Goal: Navigation & Orientation: Find specific page/section

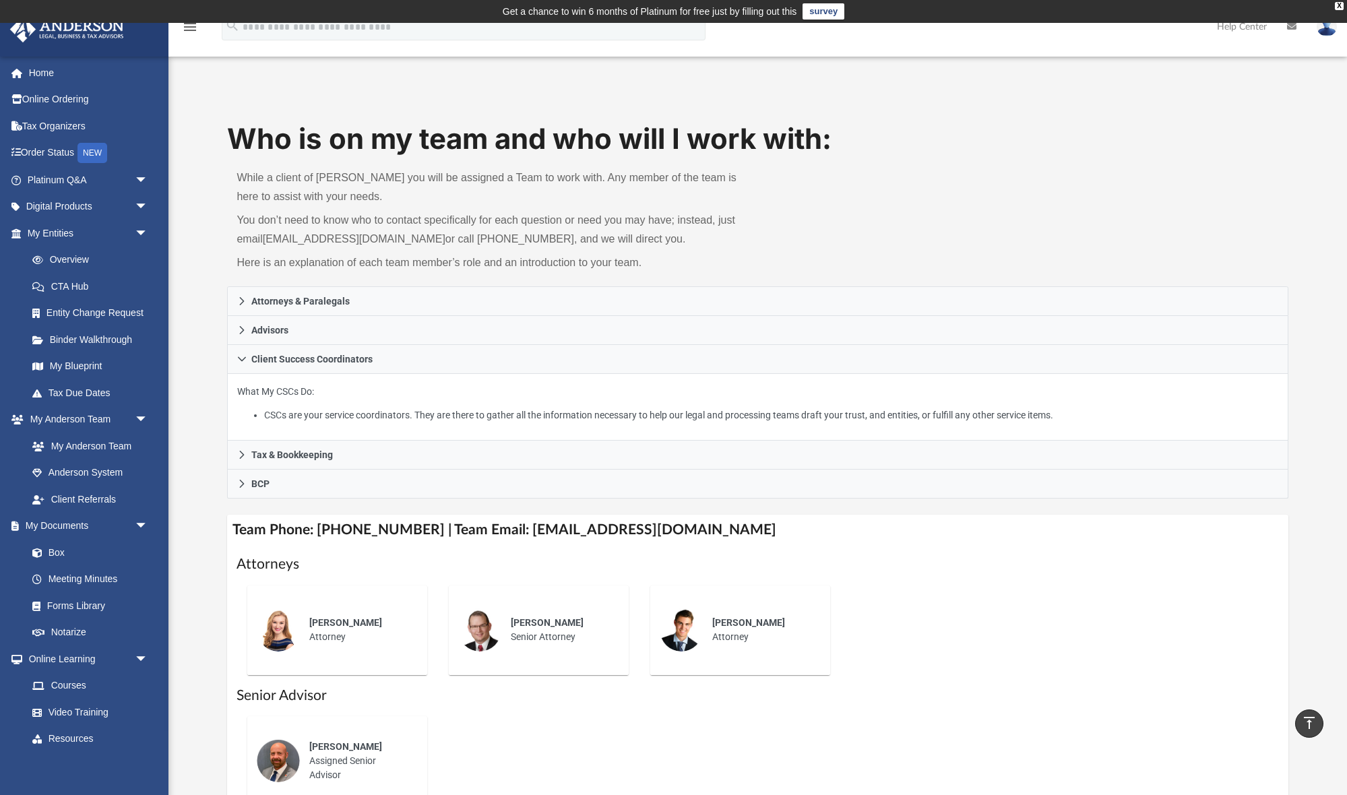
scroll to position [257, 0]
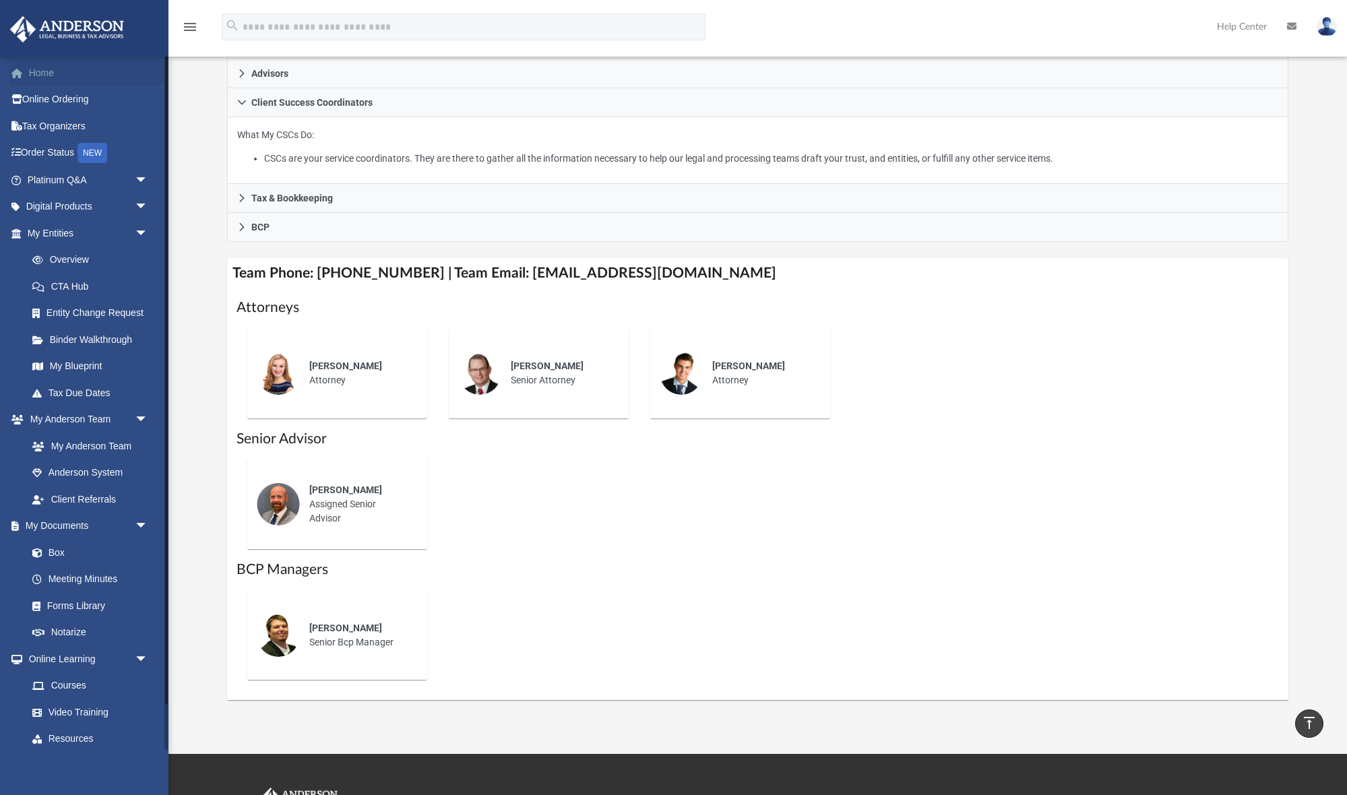
click at [38, 71] on link "Home" at bounding box center [88, 72] width 159 height 27
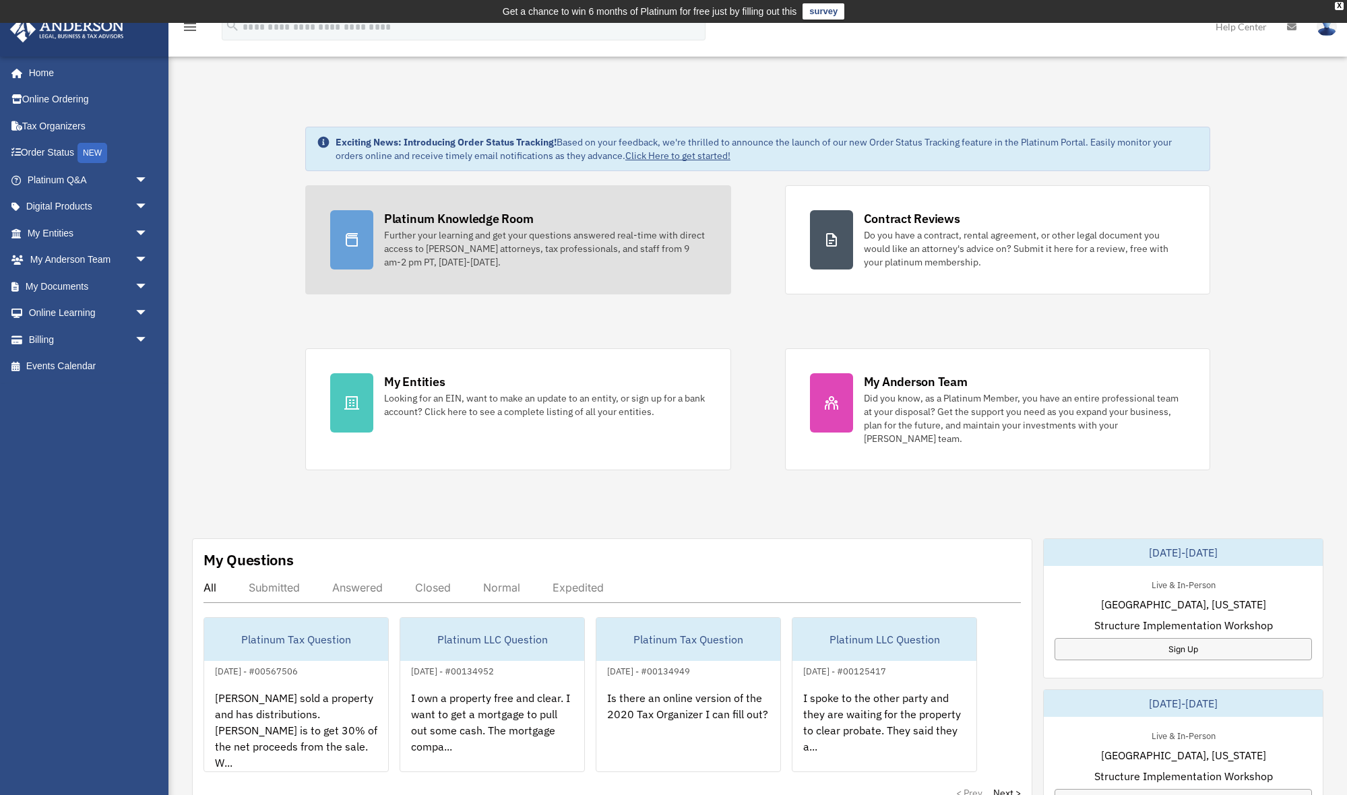
click at [443, 218] on div "Platinum Knowledge Room" at bounding box center [459, 218] width 150 height 17
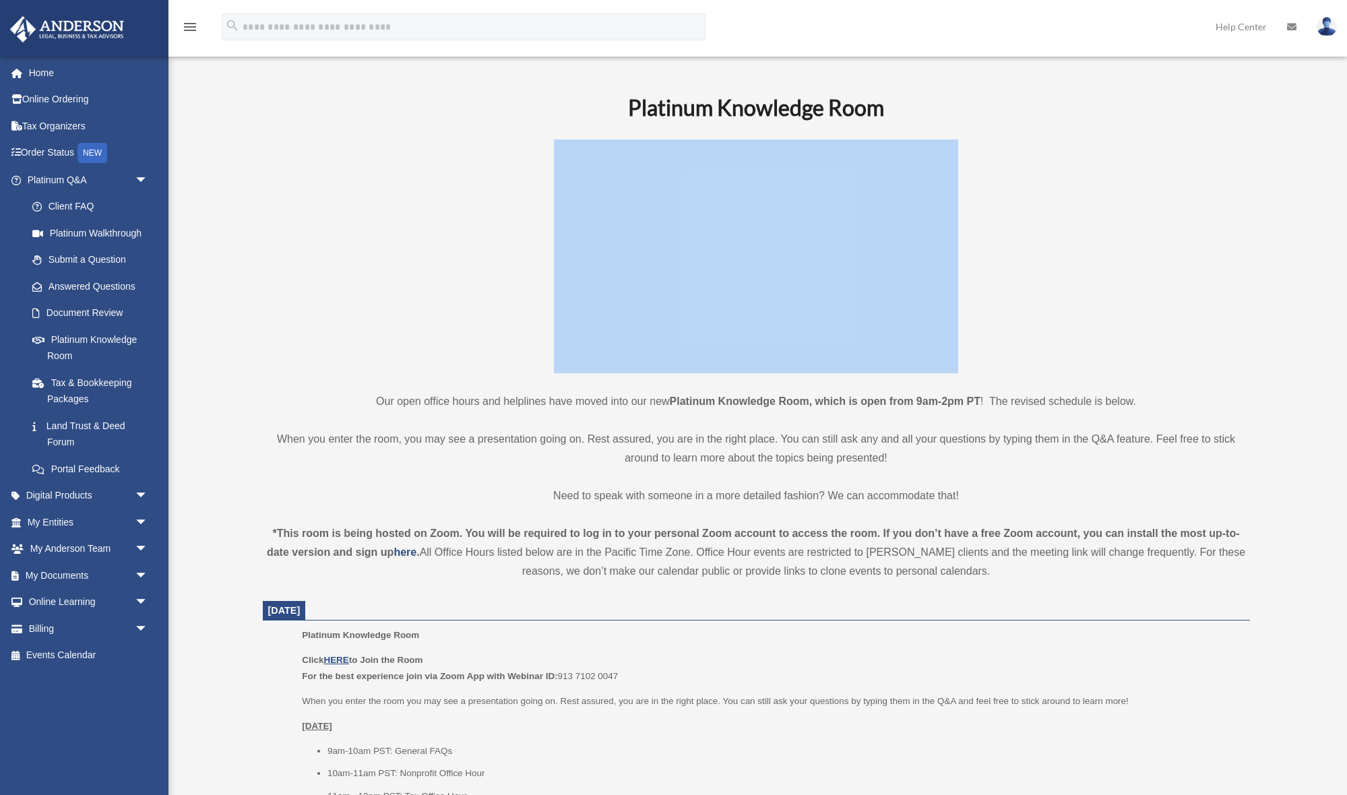
click at [443, 218] on p at bounding box center [756, 256] width 987 height 234
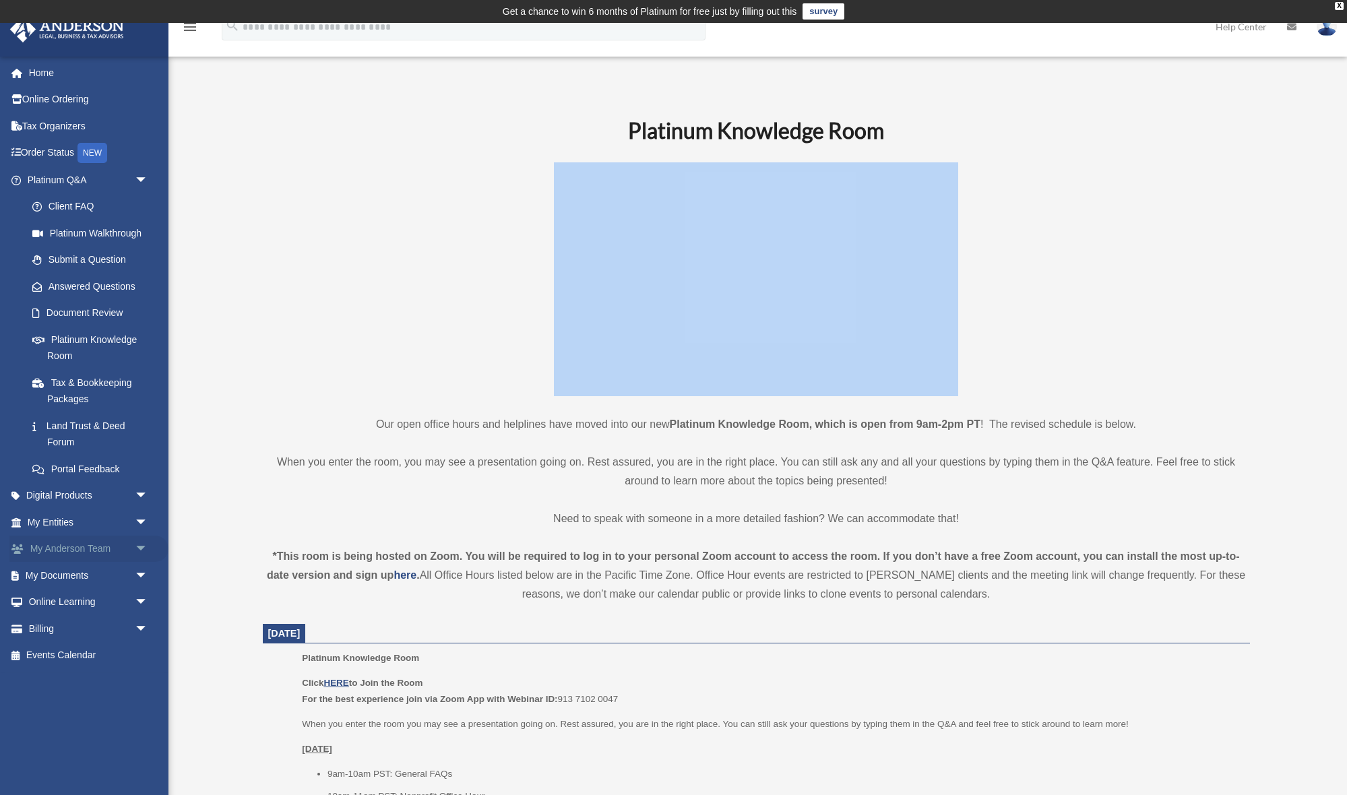
click at [138, 540] on span "arrow_drop_down" at bounding box center [148, 550] width 27 height 28
click at [103, 567] on link "My Anderson Team" at bounding box center [94, 575] width 150 height 27
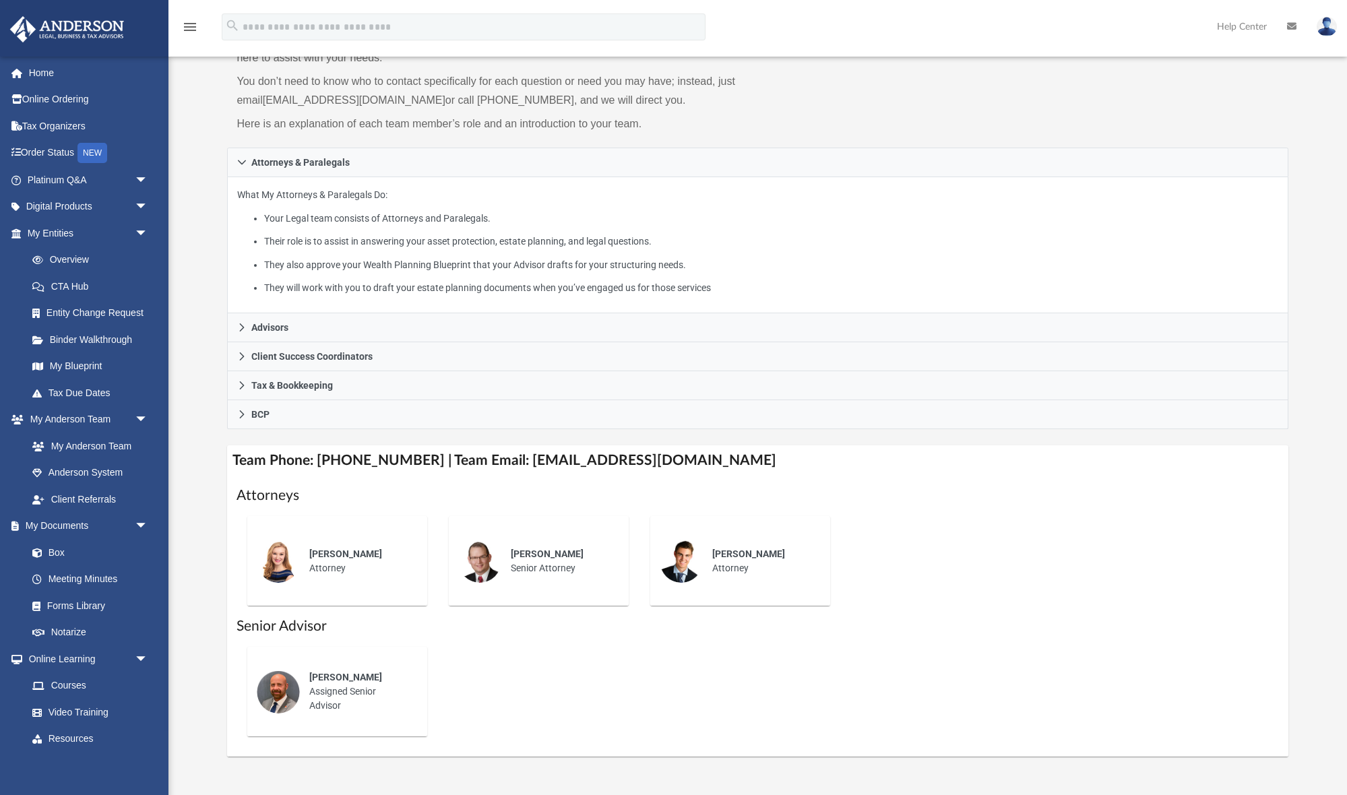
scroll to position [263, 0]
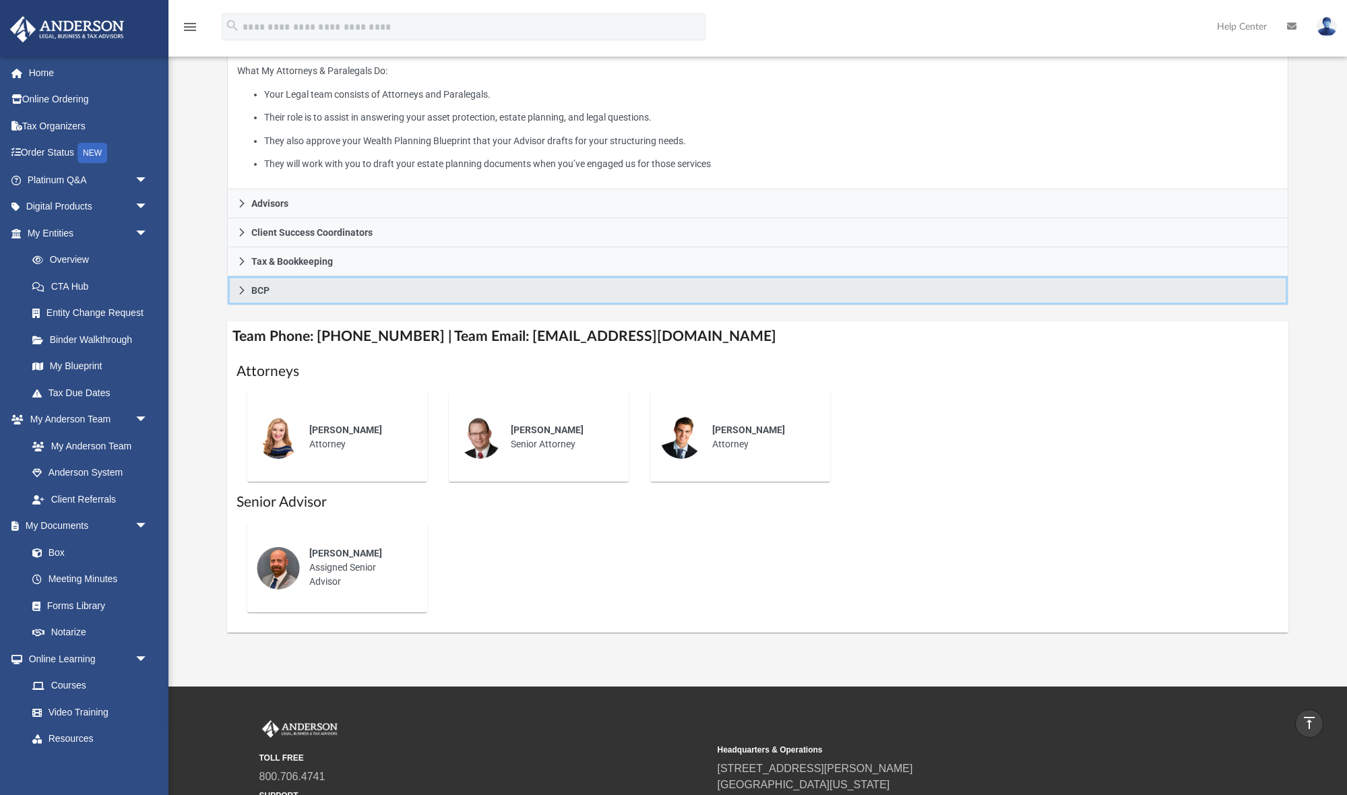
click at [243, 287] on icon at bounding box center [242, 290] width 5 height 8
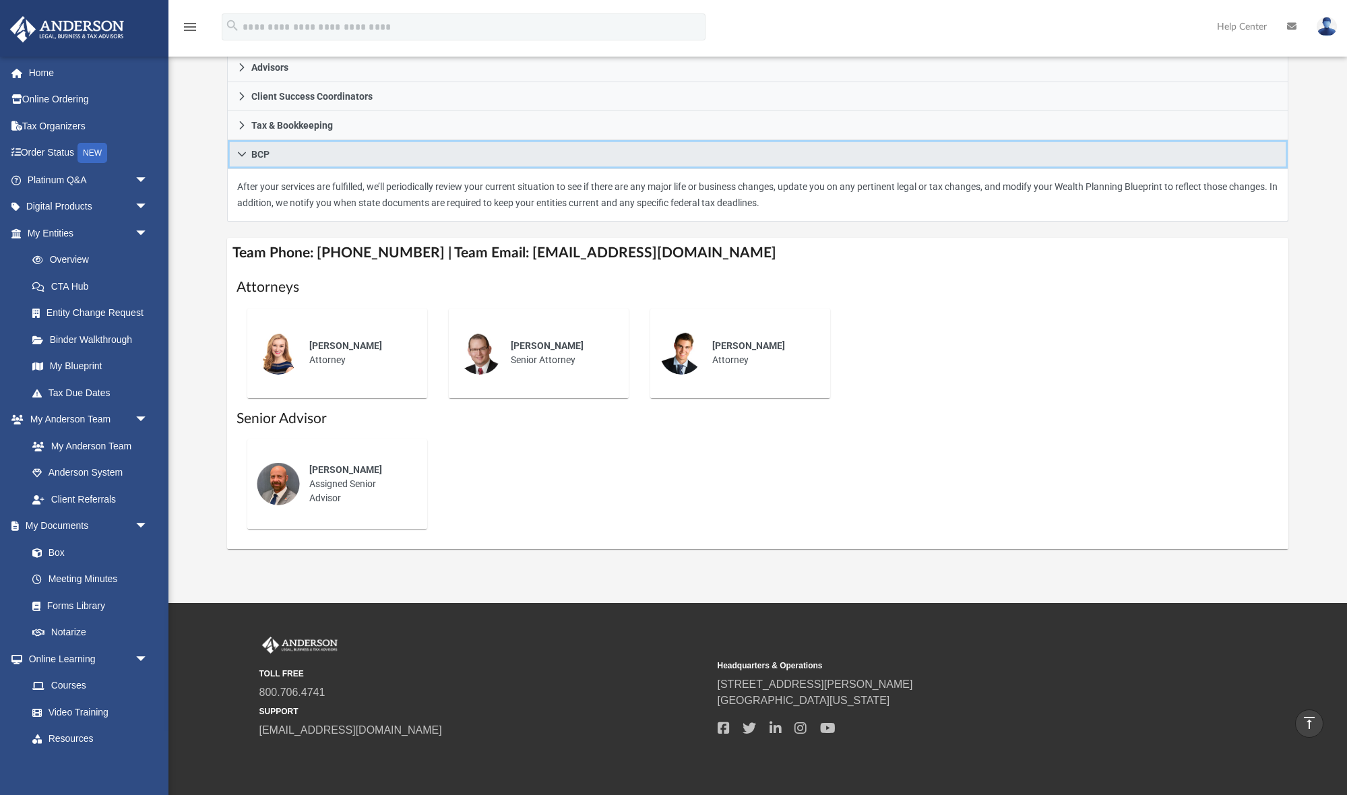
scroll to position [0, 0]
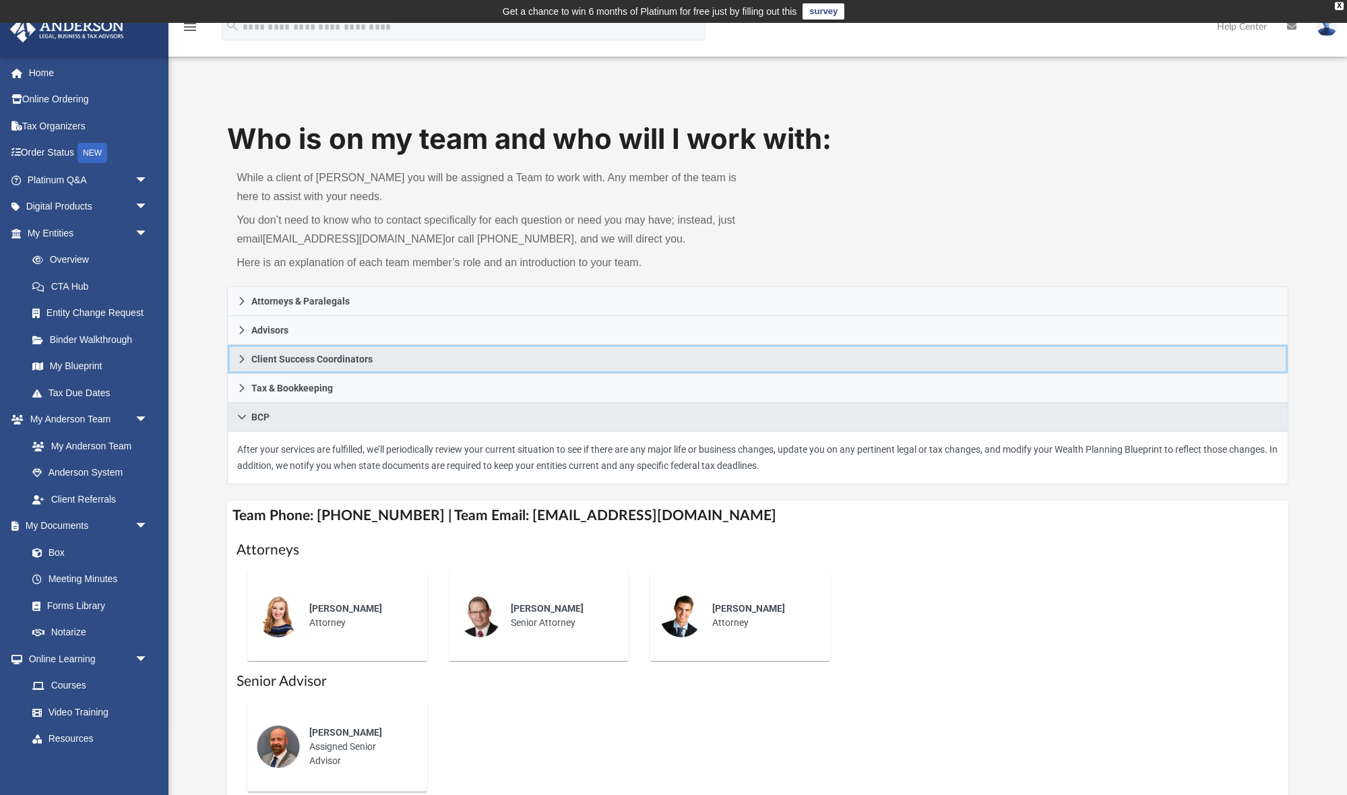
click at [242, 357] on icon at bounding box center [241, 358] width 9 height 9
